Goal: Task Accomplishment & Management: Use online tool/utility

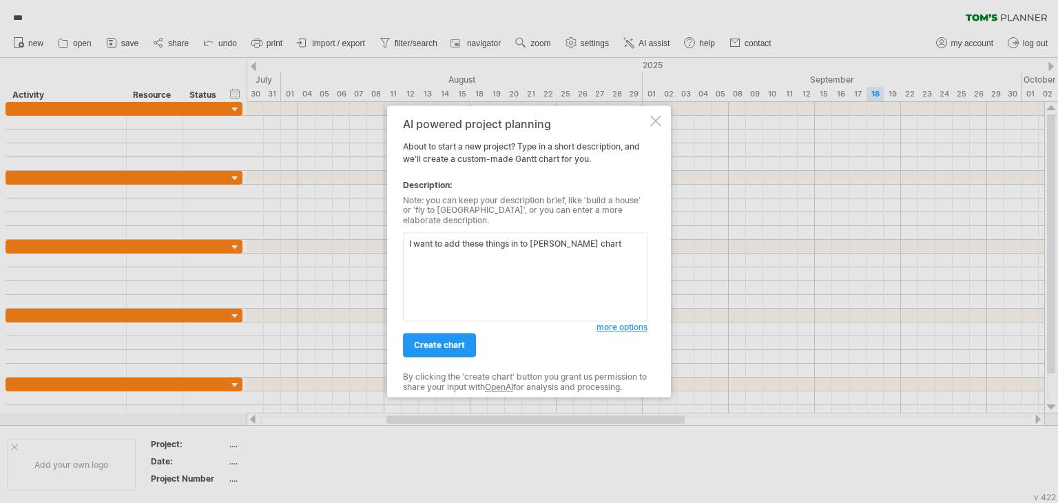
paste textarea "Lore Ipsum Dol Sitamet Consecteturad – Elit Seddo Eius Tem 5645 Inc 0220 Utlabo…"
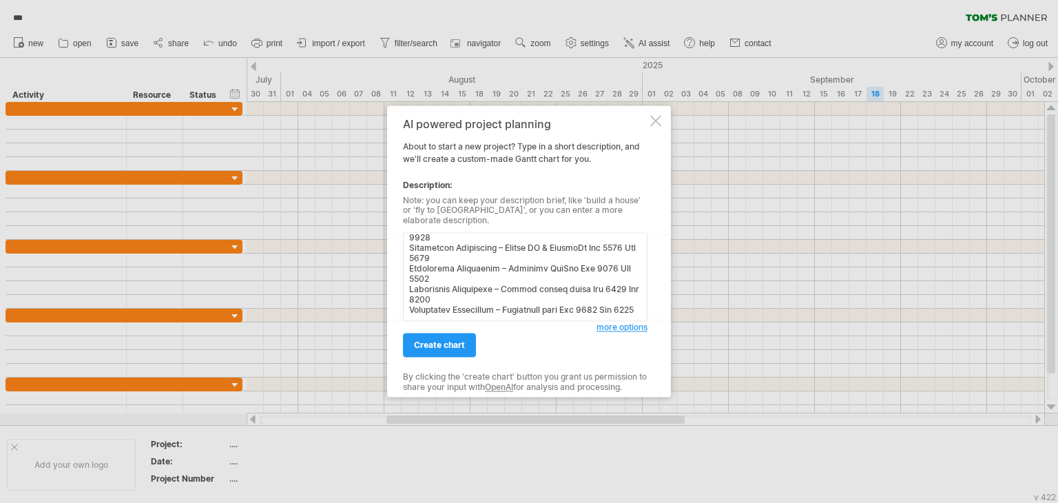
scroll to position [405, 0]
type textarea "L ipsu do sit ametc adipis el se doeiu tempo Inci Utlab Etd Magnaal Enimadminim…"
click at [442, 340] on span "create chart" at bounding box center [439, 345] width 51 height 10
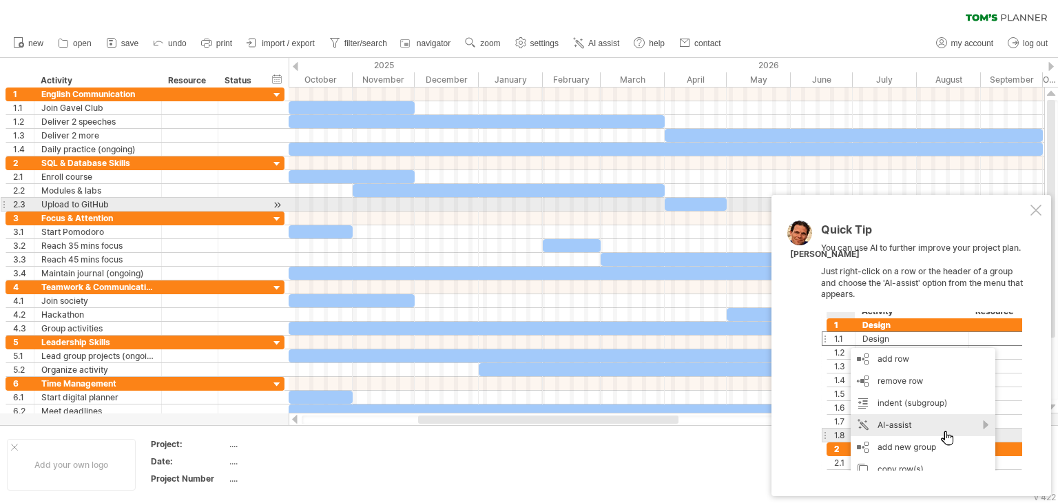
click at [1038, 207] on div at bounding box center [1036, 210] width 11 height 11
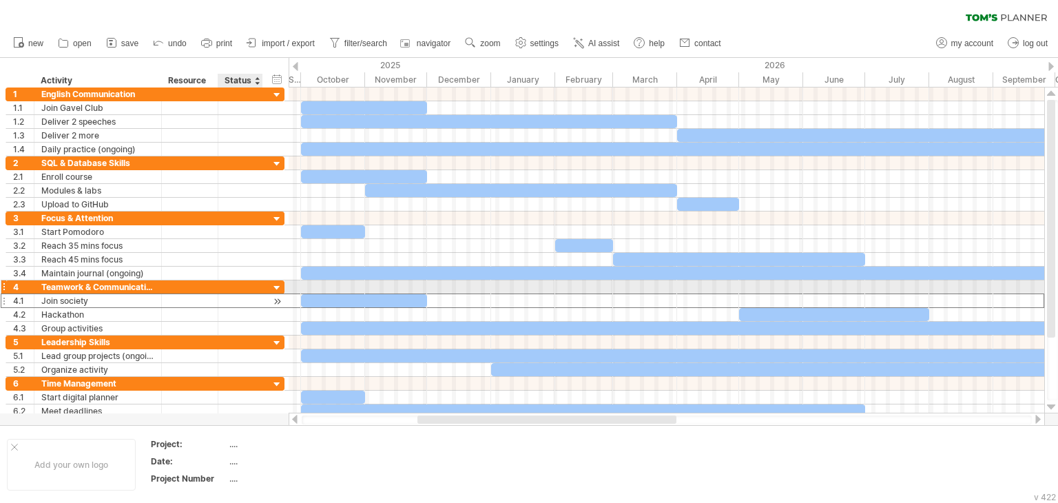
click at [265, 294] on div "**********" at bounding box center [145, 301] width 279 height 14
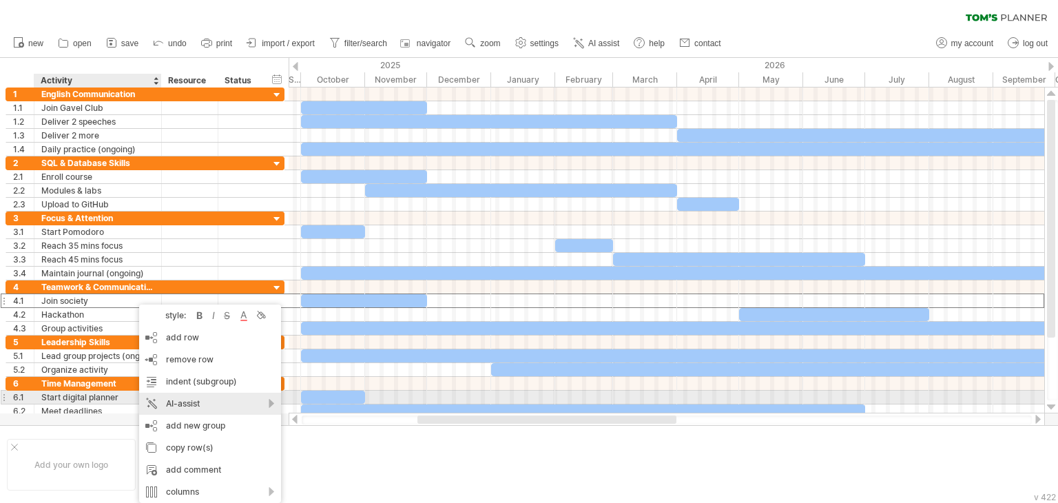
click at [171, 398] on div "AI-assist" at bounding box center [210, 404] width 142 height 22
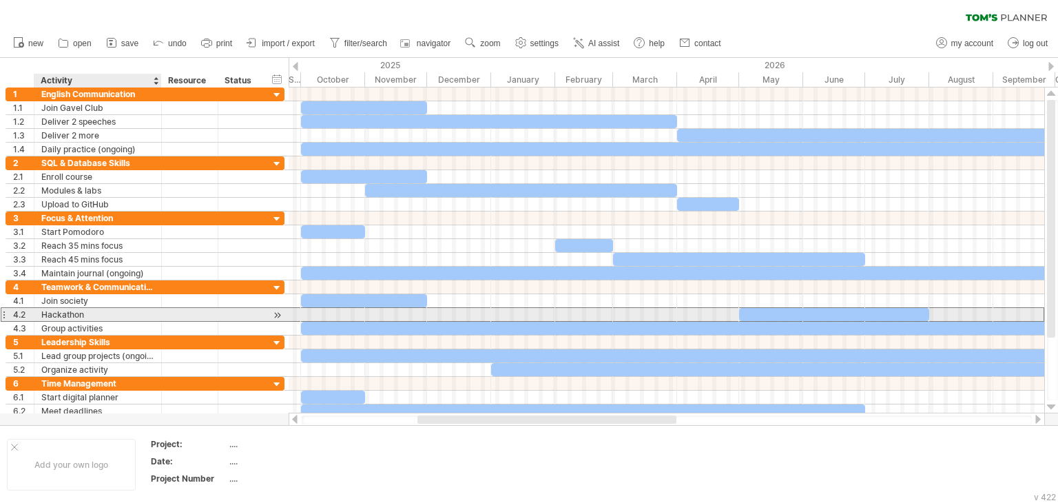
click at [101, 311] on div "Hackathon" at bounding box center [97, 314] width 113 height 13
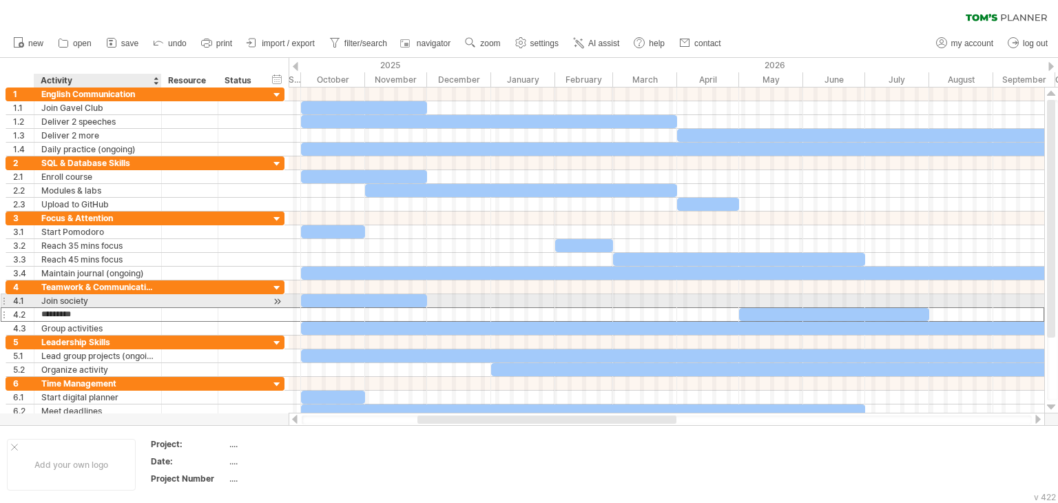
click at [112, 304] on div "Join society" at bounding box center [97, 300] width 113 height 13
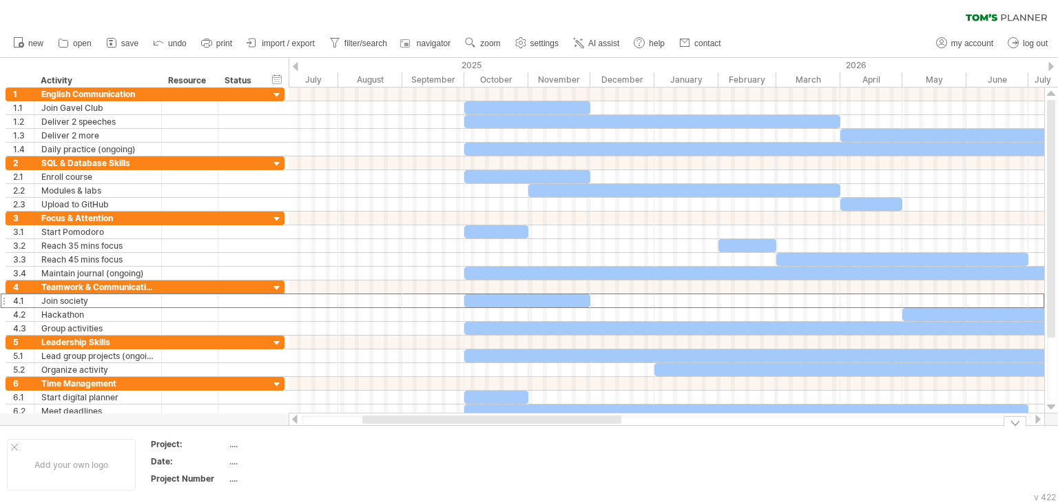
drag, startPoint x: 535, startPoint y: 420, endPoint x: 480, endPoint y: 480, distance: 81.4
click at [480, 480] on div "Trying to reach [DOMAIN_NAME] Connected again... 0% clear filter new 1" at bounding box center [529, 251] width 1058 height 503
click at [595, 48] on link "AI assist" at bounding box center [597, 43] width 54 height 18
click at [0, 0] on div at bounding box center [0, 0] width 0 height 0
click at [595, 48] on link "AI assist" at bounding box center [597, 43] width 54 height 18
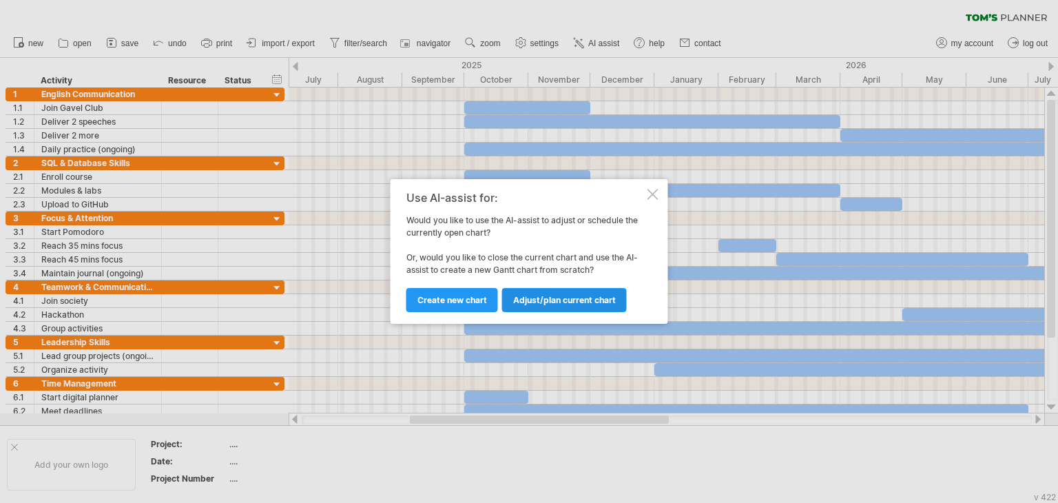
click at [532, 303] on span "Adjust/plan current chart" at bounding box center [564, 300] width 103 height 10
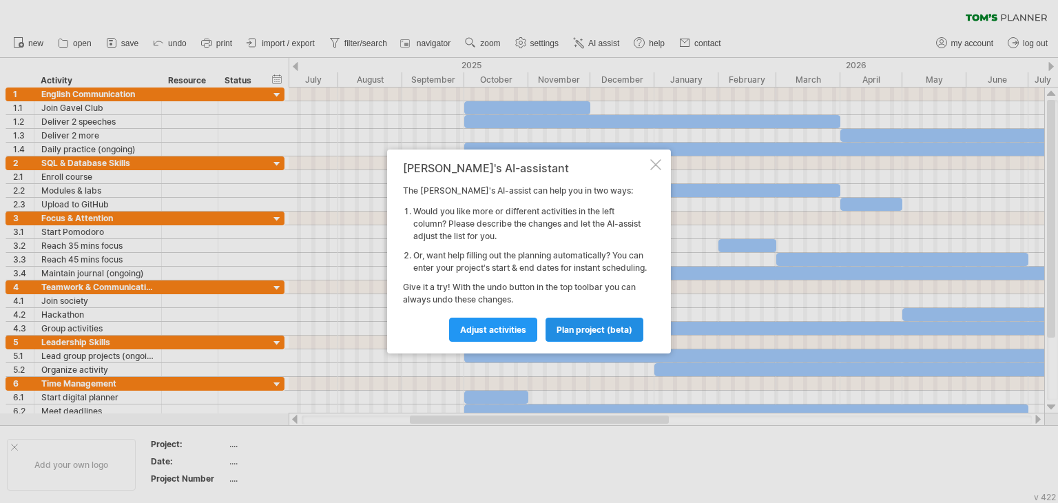
click at [605, 335] on span "plan project (beta)" at bounding box center [595, 330] width 76 height 10
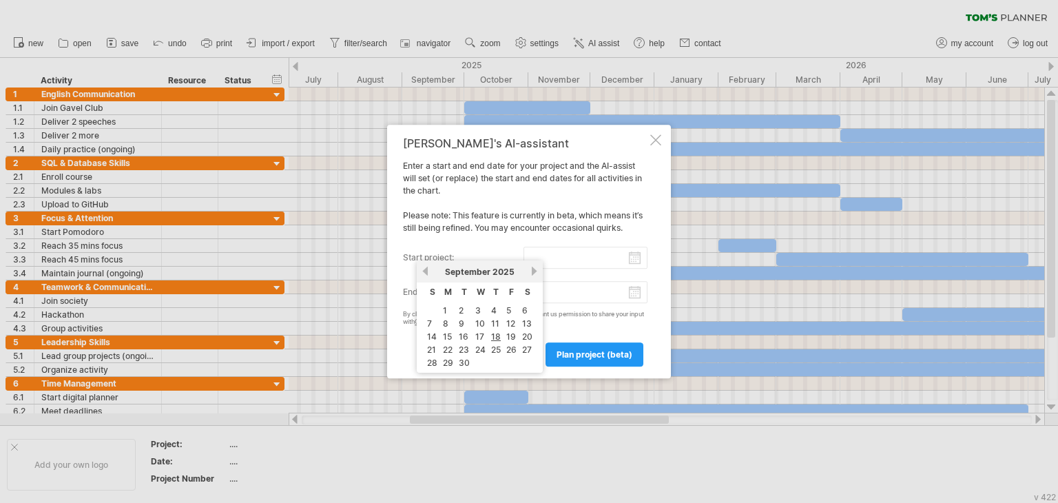
click at [557, 262] on input "start project:" at bounding box center [586, 258] width 125 height 22
click at [557, 260] on input "start project:" at bounding box center [586, 258] width 125 height 22
click at [477, 251] on label "start project:" at bounding box center [463, 258] width 121 height 22
click at [524, 251] on input "start project:" at bounding box center [586, 258] width 125 height 22
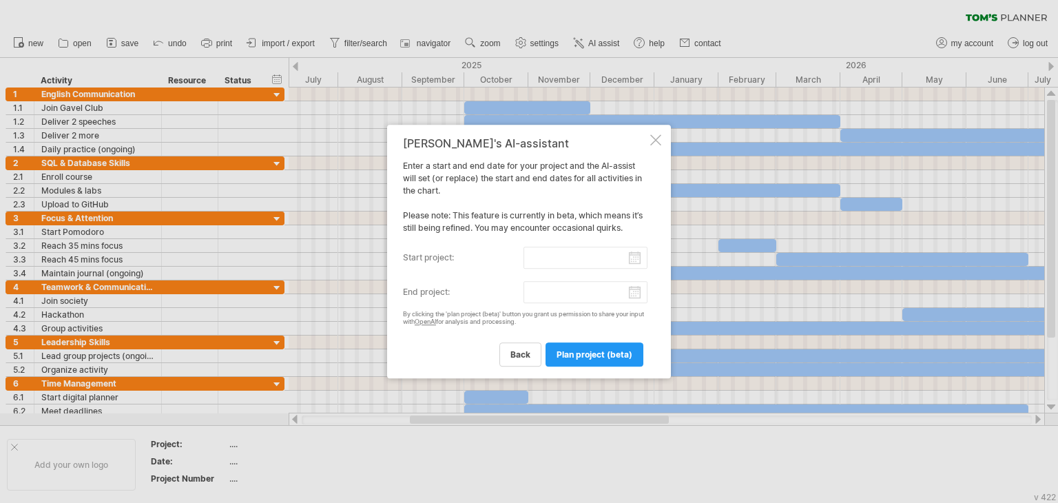
click at [728, 309] on div at bounding box center [529, 251] width 1058 height 503
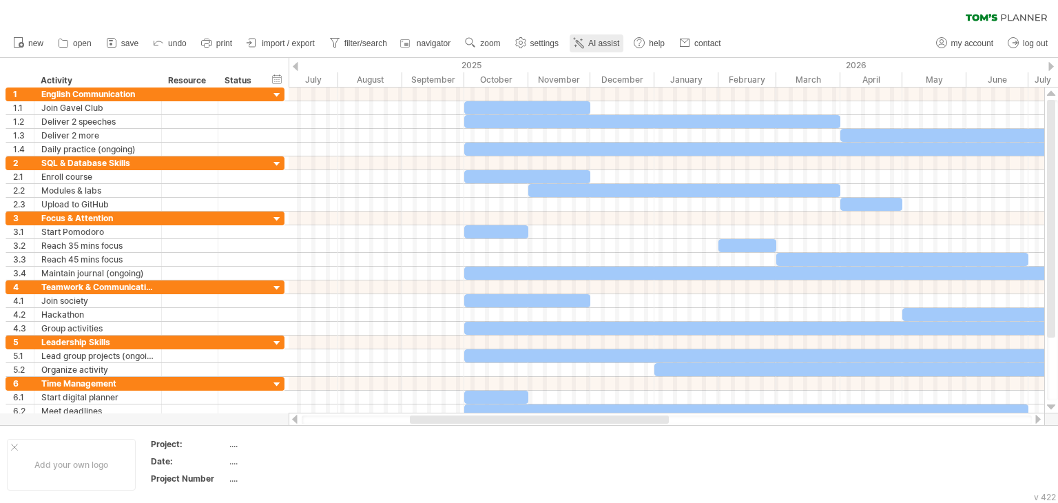
click at [577, 39] on icon at bounding box center [579, 43] width 14 height 14
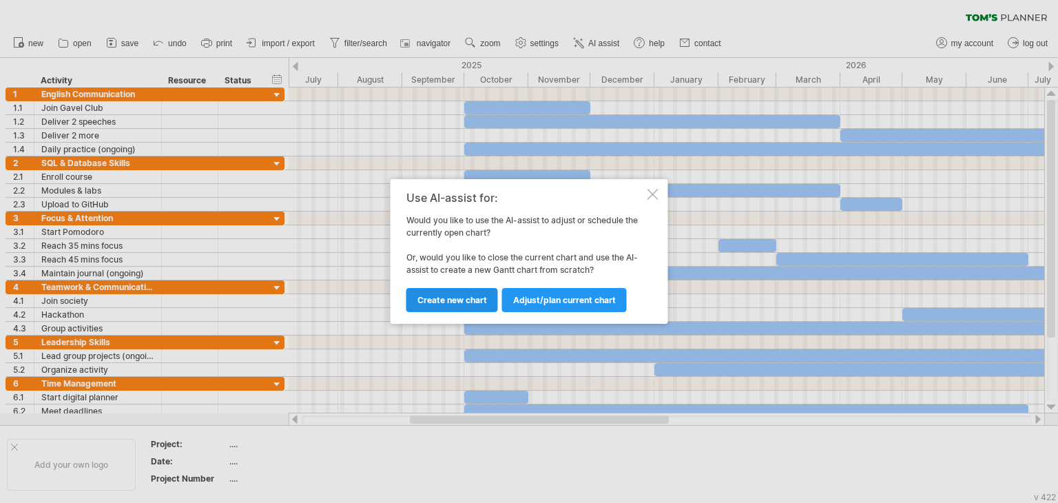
click at [464, 303] on span "Create new chart" at bounding box center [453, 300] width 70 height 10
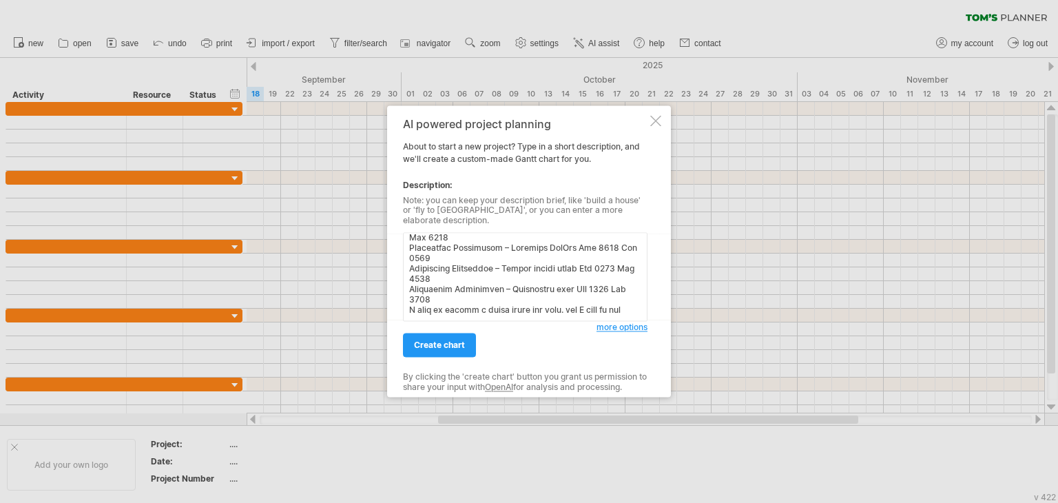
scroll to position [405, 0]
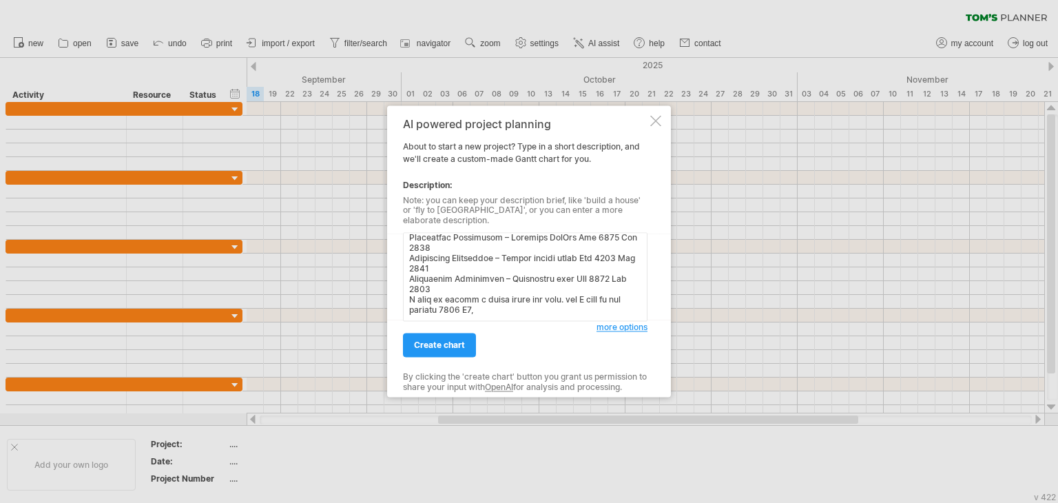
click at [488, 314] on textarea at bounding box center [525, 277] width 245 height 89
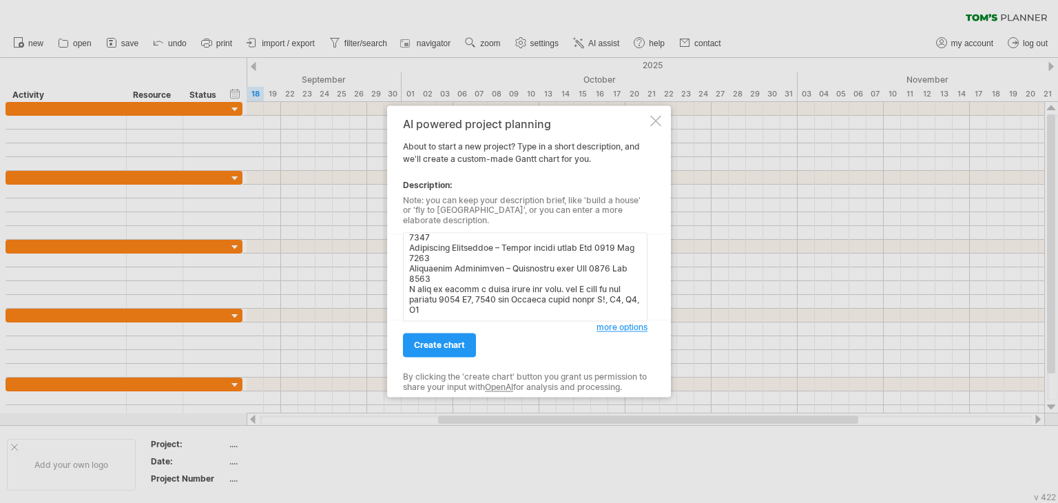
click at [612, 293] on textarea at bounding box center [525, 277] width 245 height 89
click at [458, 311] on textarea at bounding box center [525, 277] width 245 height 89
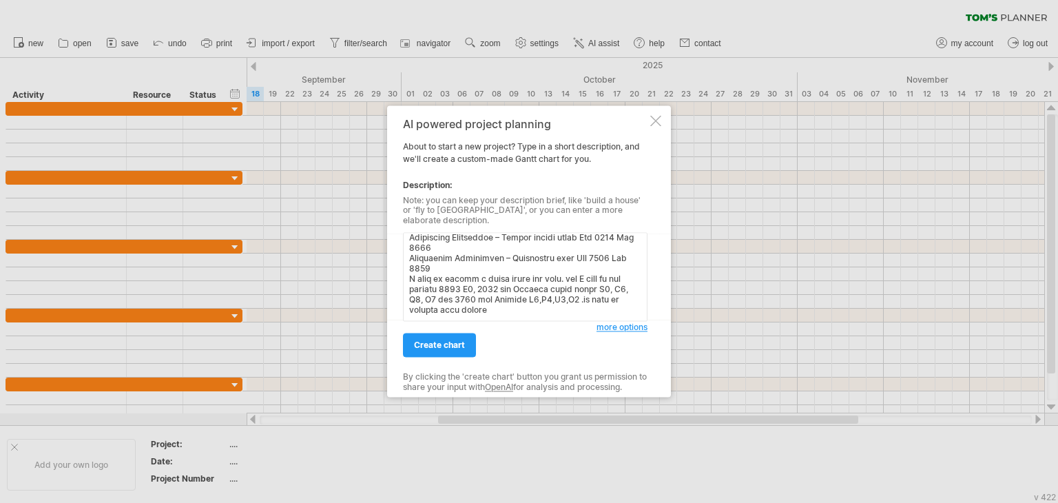
scroll to position [431, 0]
type textarea "Lore Ipsum Dol Sitamet Consecteturad – Elit Seddo Eius Tem 4635 Inc 4277 Utlabo…"
click at [445, 333] on link "create chart" at bounding box center [439, 345] width 73 height 24
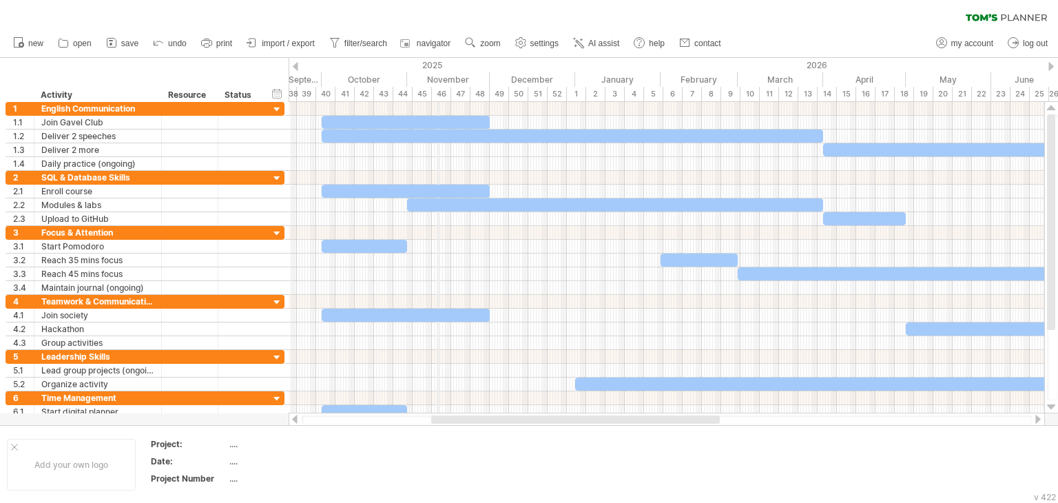
click at [438, 64] on div "2025" at bounding box center [72, 65] width 1006 height 14
drag, startPoint x: 438, startPoint y: 64, endPoint x: 458, endPoint y: 67, distance: 19.5
click at [458, 67] on div "2025" at bounding box center [72, 65] width 1006 height 14
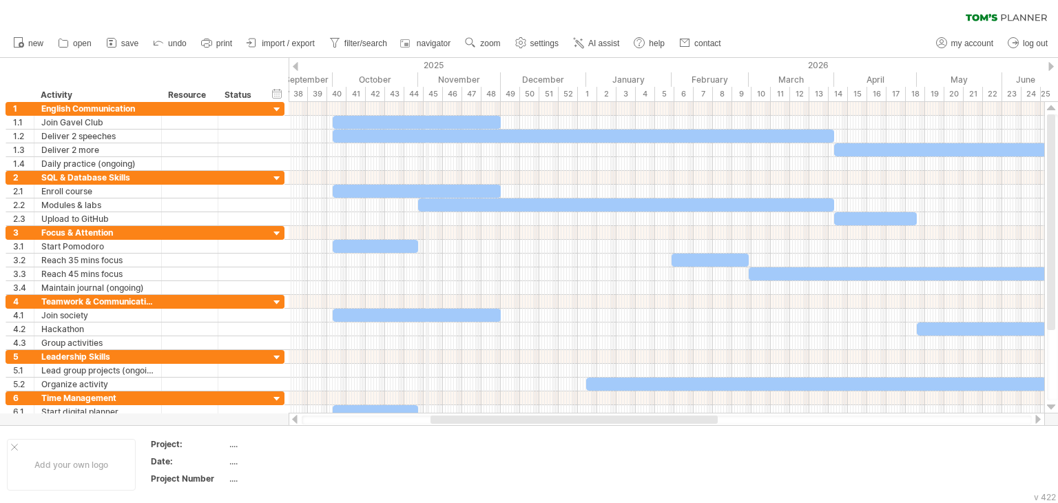
click at [438, 60] on div "2025" at bounding box center [83, 65] width 1006 height 14
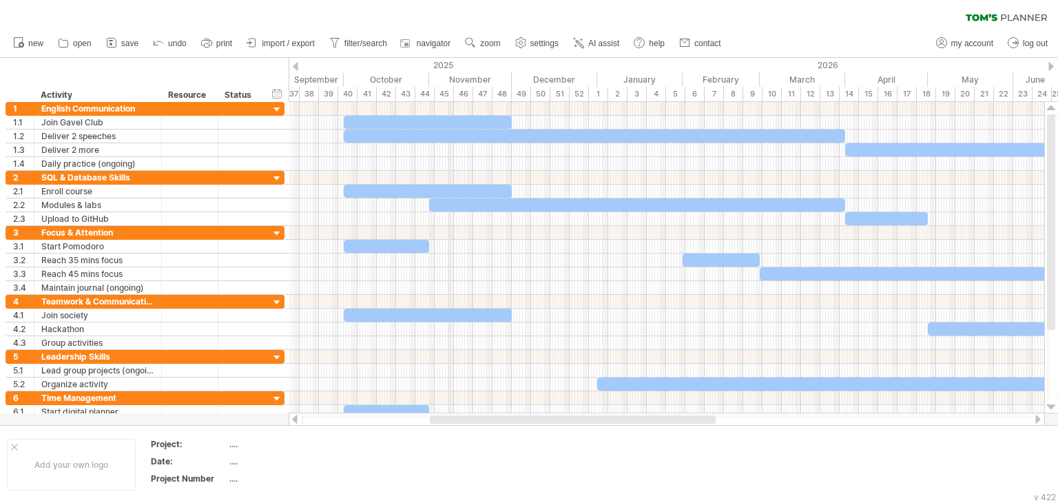
click at [449, 66] on div "2025" at bounding box center [94, 65] width 1006 height 14
click at [484, 59] on div "2025" at bounding box center [94, 65] width 1006 height 14
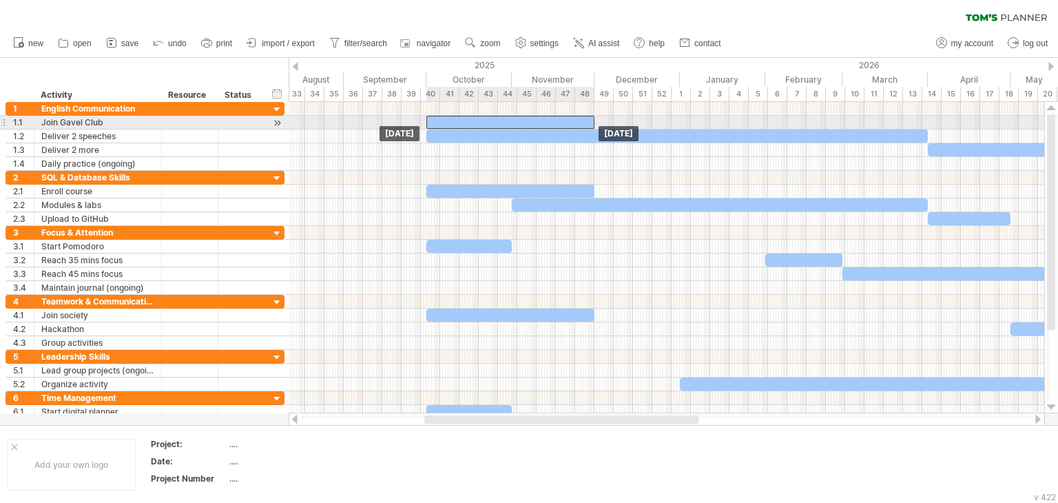
click at [506, 121] on div at bounding box center [511, 122] width 168 height 13
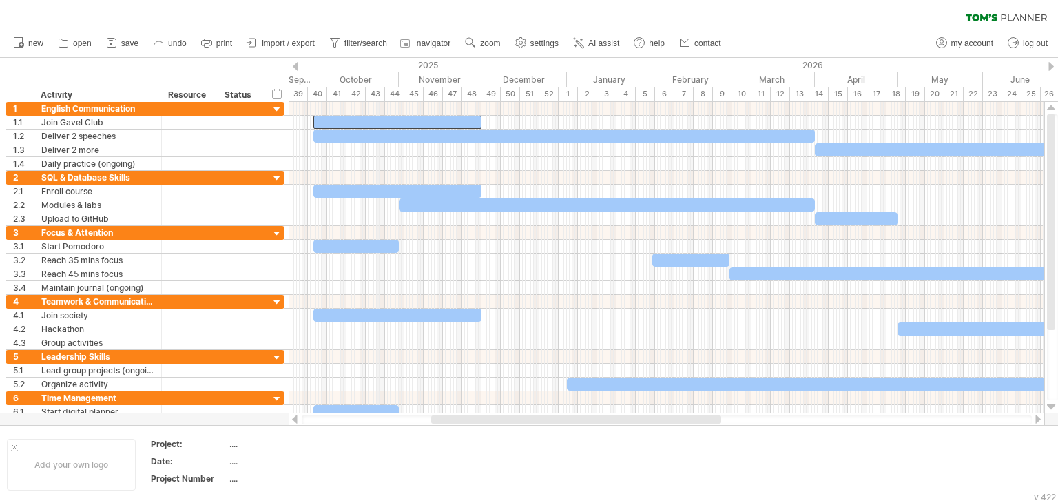
click at [377, 81] on div "October" at bounding box center [356, 79] width 85 height 14
click at [363, 80] on div "October" at bounding box center [356, 79] width 85 height 14
click at [770, 20] on div "clear filter reapply filter" at bounding box center [529, 14] width 1058 height 29
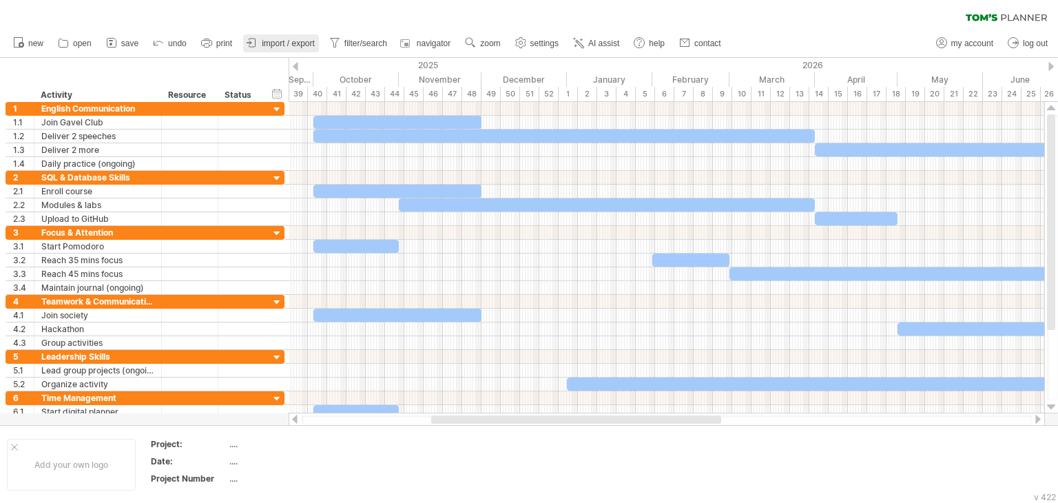
click at [260, 42] on link "import / export" at bounding box center [281, 43] width 76 height 18
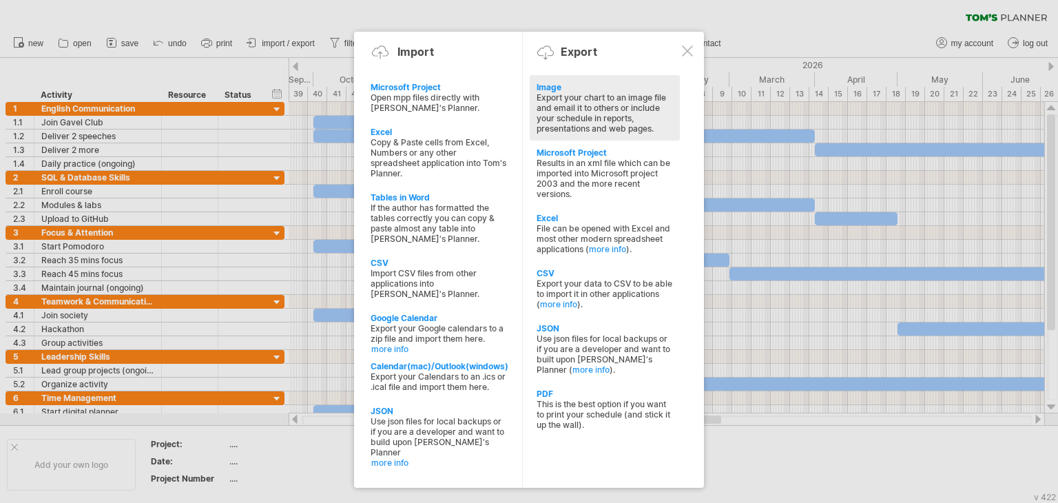
click at [593, 122] on div "Export your chart to an image file and email it to others or include your sched…" at bounding box center [605, 112] width 136 height 41
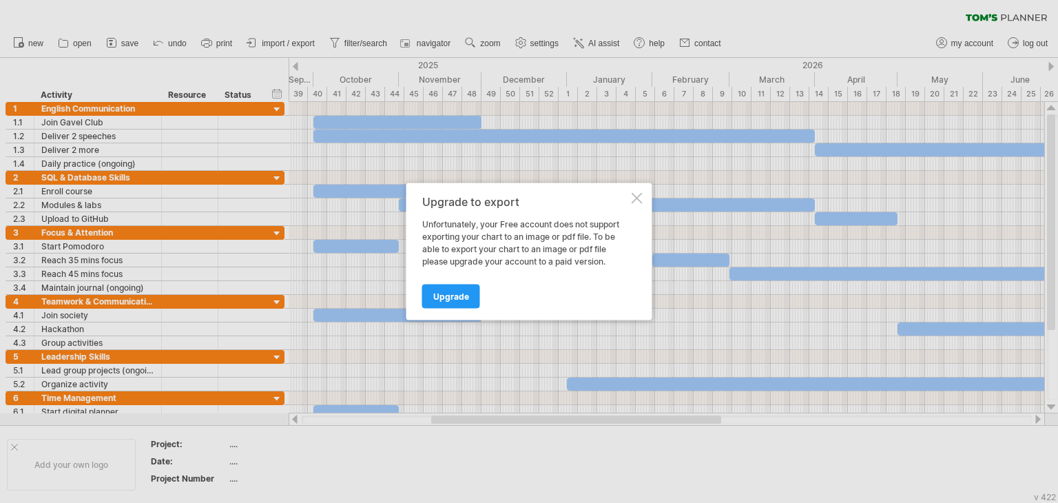
click at [639, 210] on div "Upgrade to export Unfortunately, your Free account does not support exporting y…" at bounding box center [530, 251] width 246 height 137
click at [641, 201] on div at bounding box center [637, 198] width 11 height 11
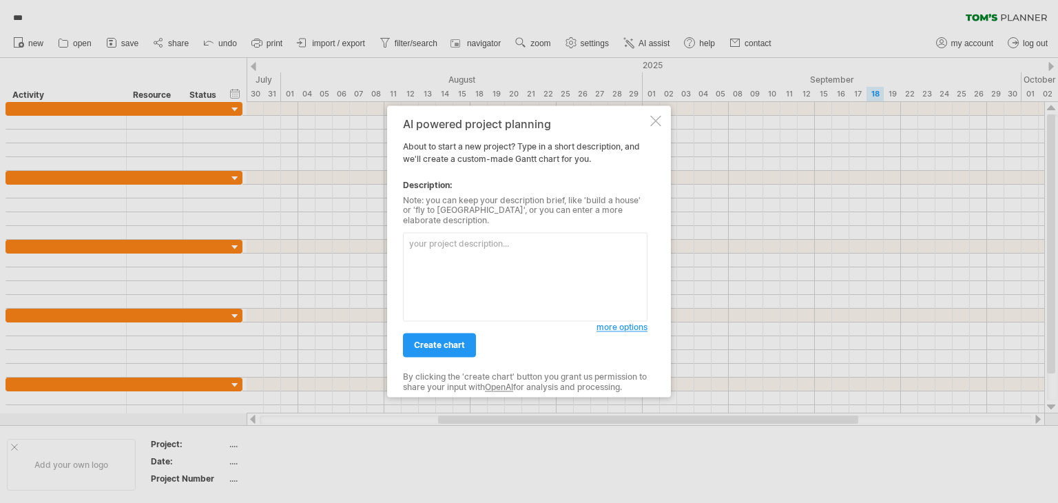
click at [655, 126] on div at bounding box center [655, 120] width 11 height 11
